Goal: Task Accomplishment & Management: Use online tool/utility

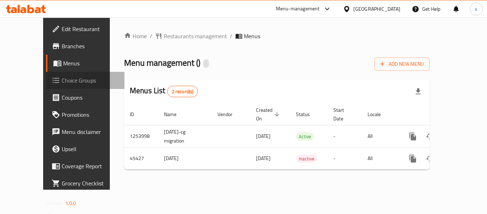
click at [46, 75] on link "Choice Groups" at bounding box center [85, 80] width 79 height 17
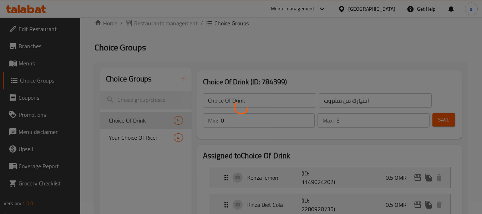
scroll to position [36, 0]
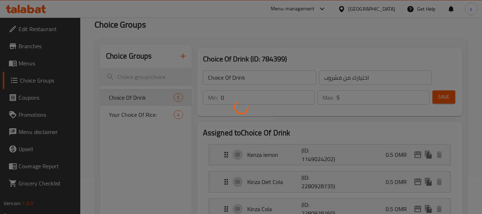
click at [144, 112] on div at bounding box center [241, 107] width 482 height 214
click at [149, 115] on div at bounding box center [241, 107] width 482 height 214
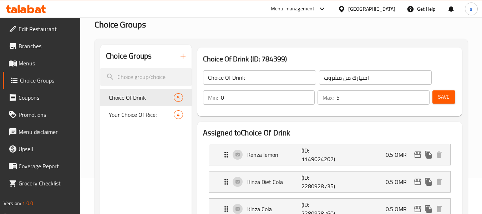
click at [149, 115] on span "Your Choice Of Rice:" at bounding box center [141, 114] width 65 height 9
type input "Your Choice Of Rice:"
type input "اختيارك من نوع الارز"
type input "1"
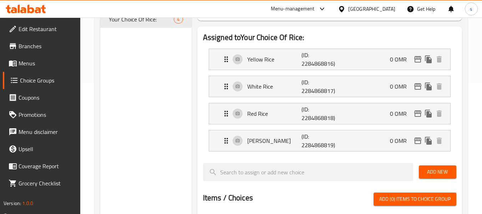
scroll to position [143, 0]
